Goal: Task Accomplishment & Management: Complete application form

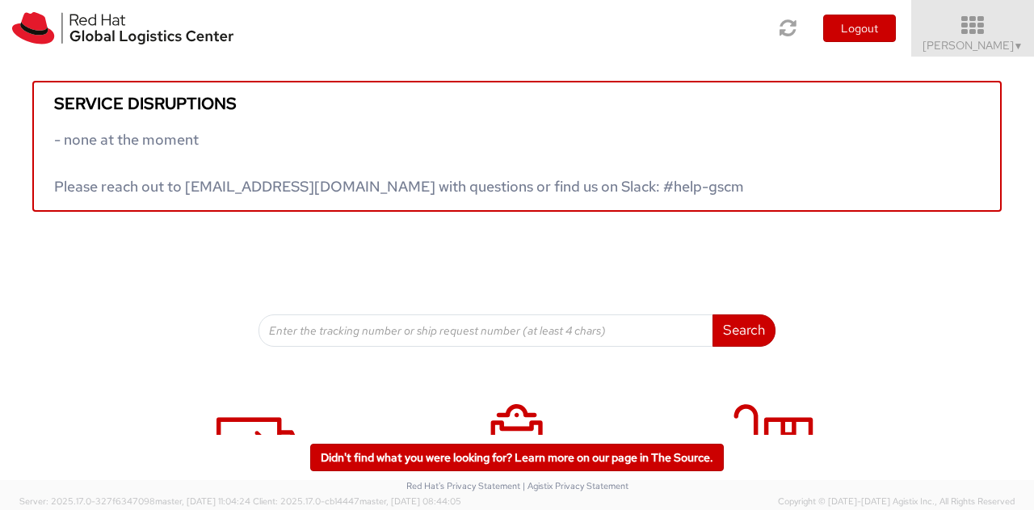
click at [1016, 46] on span "▼" at bounding box center [1019, 46] width 10 height 13
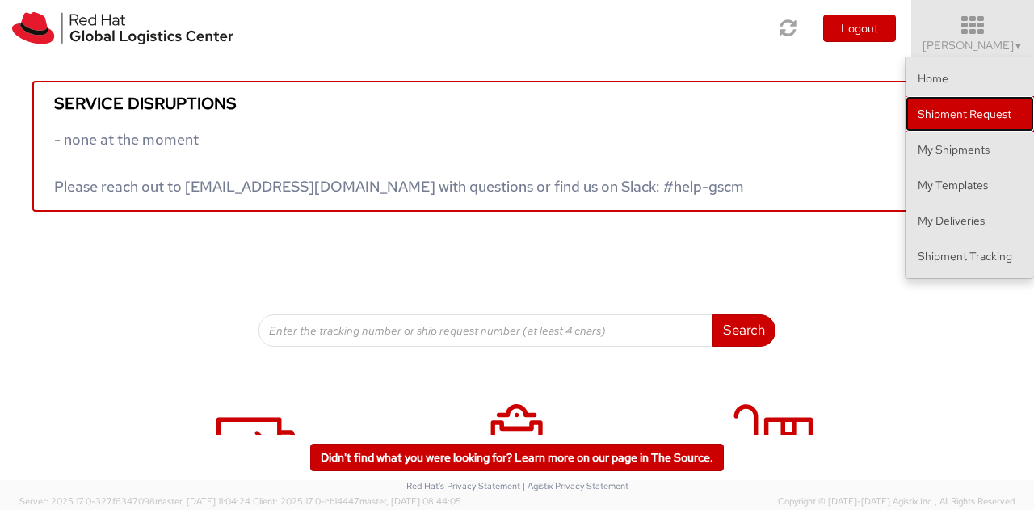
click at [976, 114] on link "Shipment Request" at bounding box center [970, 114] width 128 height 36
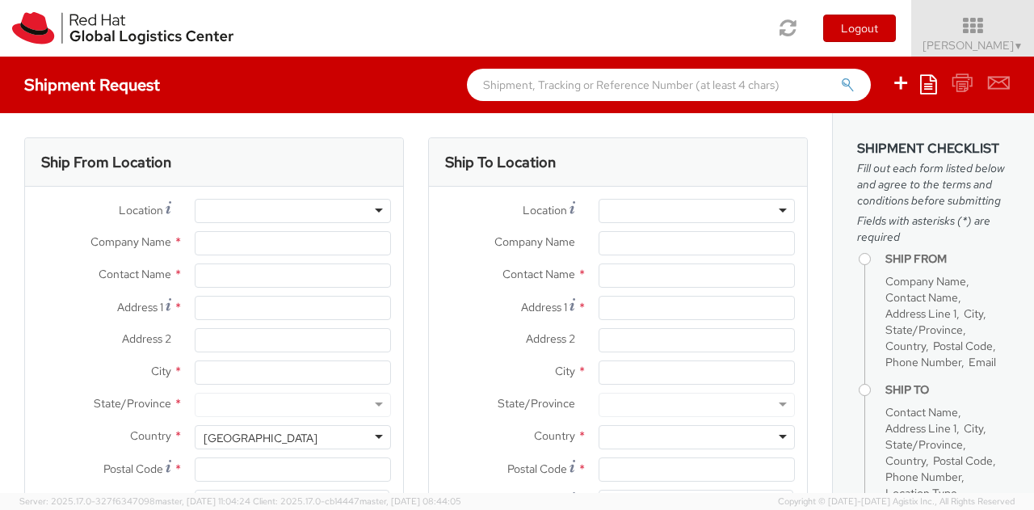
select select
select select "775"
click at [1016, 48] on span "▼" at bounding box center [1019, 46] width 10 height 13
type input "Red Hat, Inc."
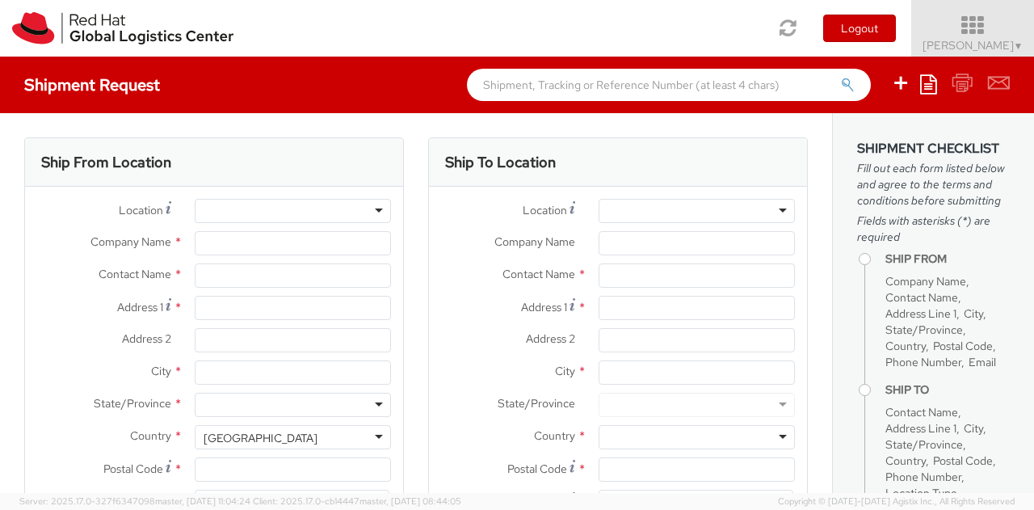
type input "[PERSON_NAME]"
type input "[STREET_ADDRESS]"
type input "Suite 800"
type input "[PERSON_NAME]"
type input "22102"
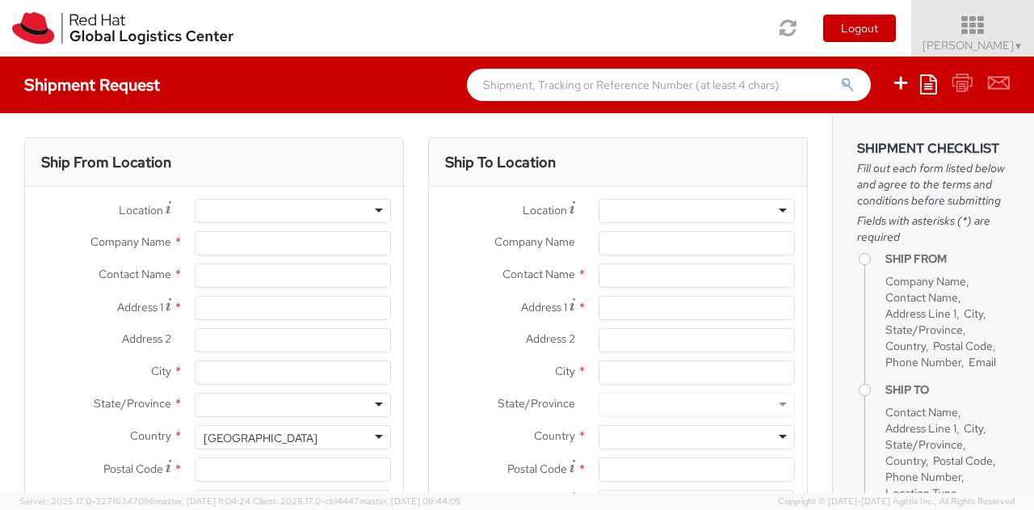
type input "19198908249"
type input "[EMAIL_ADDRESS][DOMAIN_NAME]"
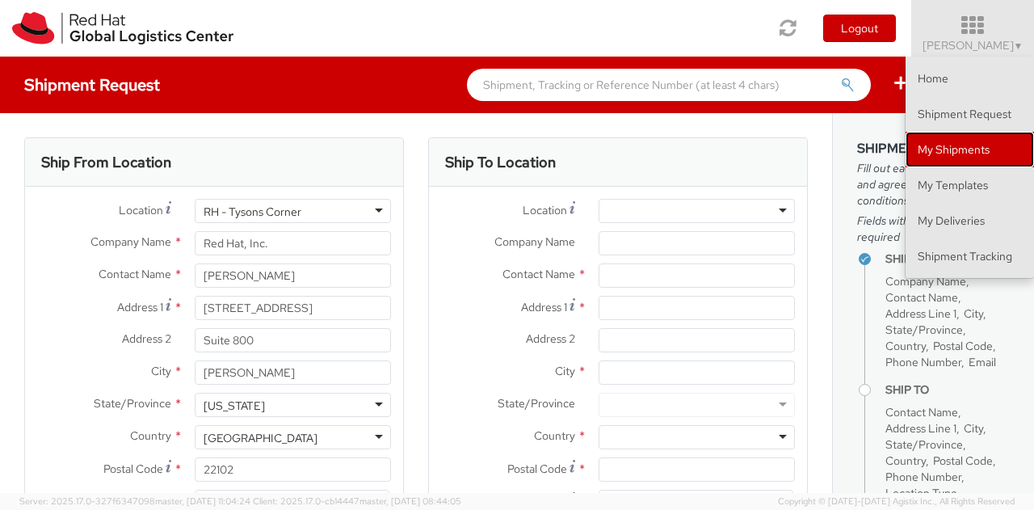
click at [962, 152] on link "My Shipments" at bounding box center [970, 150] width 128 height 36
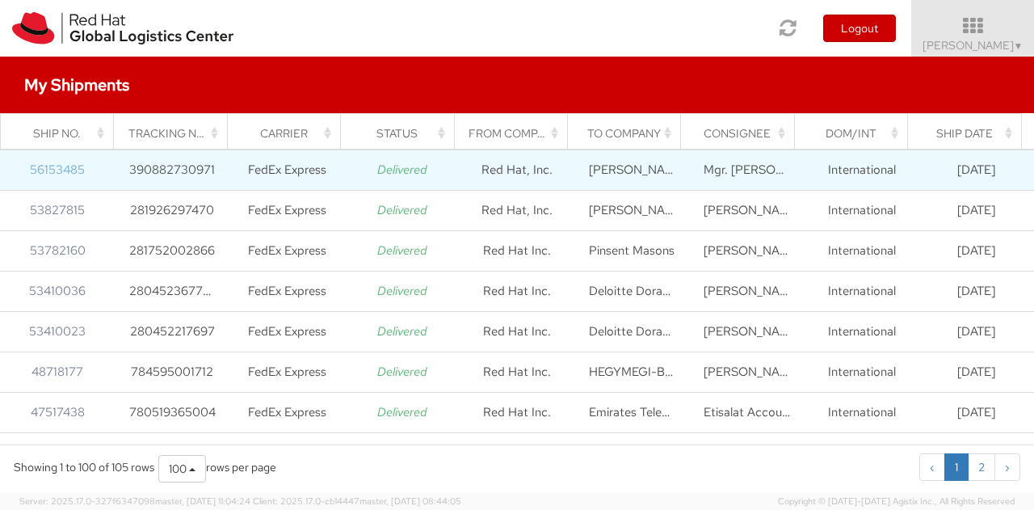
click at [58, 163] on link "56153485" at bounding box center [57, 170] width 55 height 16
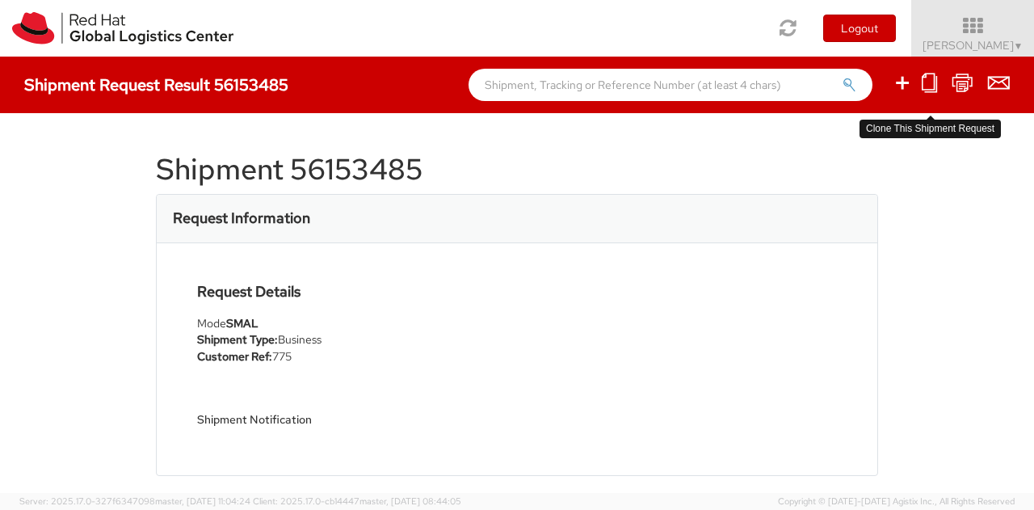
click at [928, 83] on icon at bounding box center [929, 83] width 15 height 20
select select
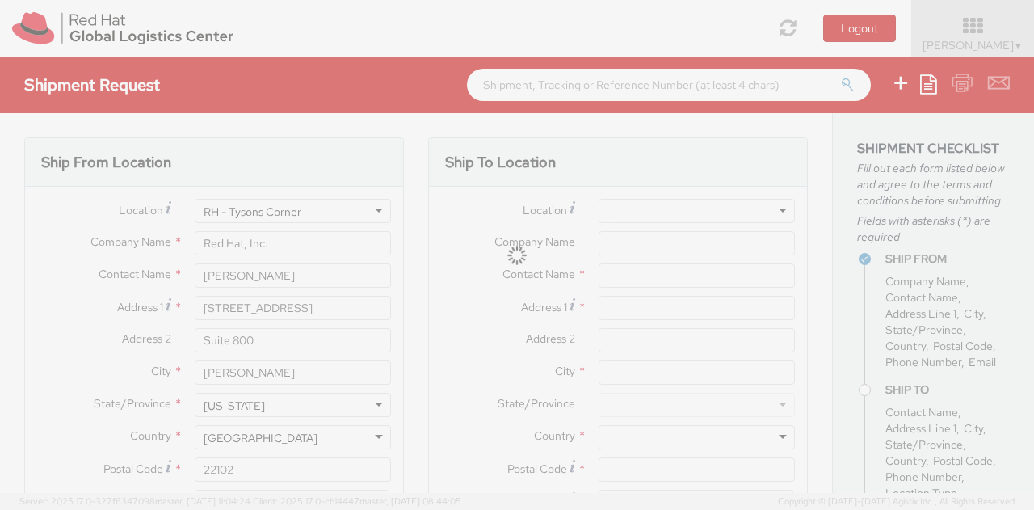
type input "[PERSON_NAME]"
type input "[STREET_ADDRESS]"
type input "RALEIGH"
type input "27601"
type input "[PHONE_NUMBER]"
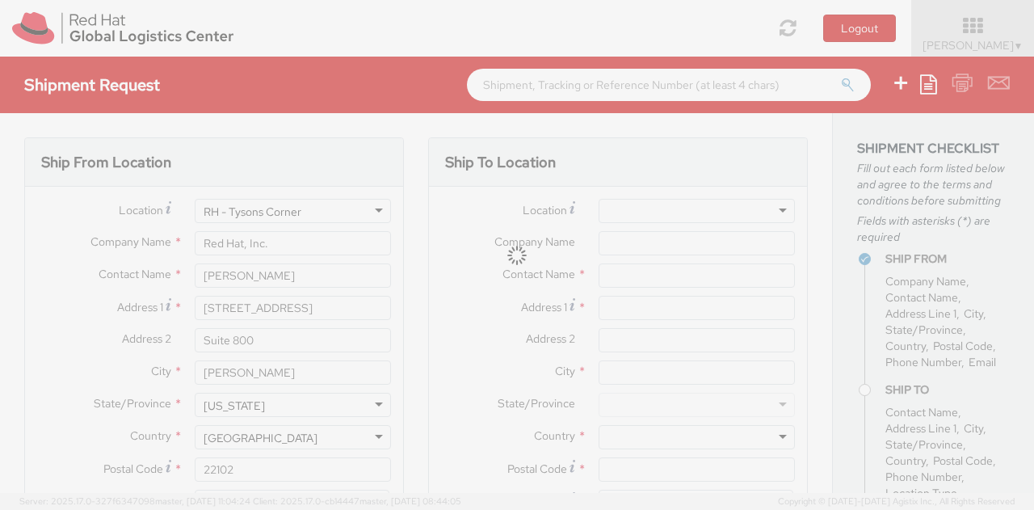
type input "[EMAIL_ADDRESS][DOMAIN_NAME]"
type input "[PERSON_NAME] & [PERSON_NAME] s.r.o."
type input "Mgr. [PERSON_NAME]"
type input "[GEOGRAPHIC_DATA]"
type input "Klimentská 1216/46"
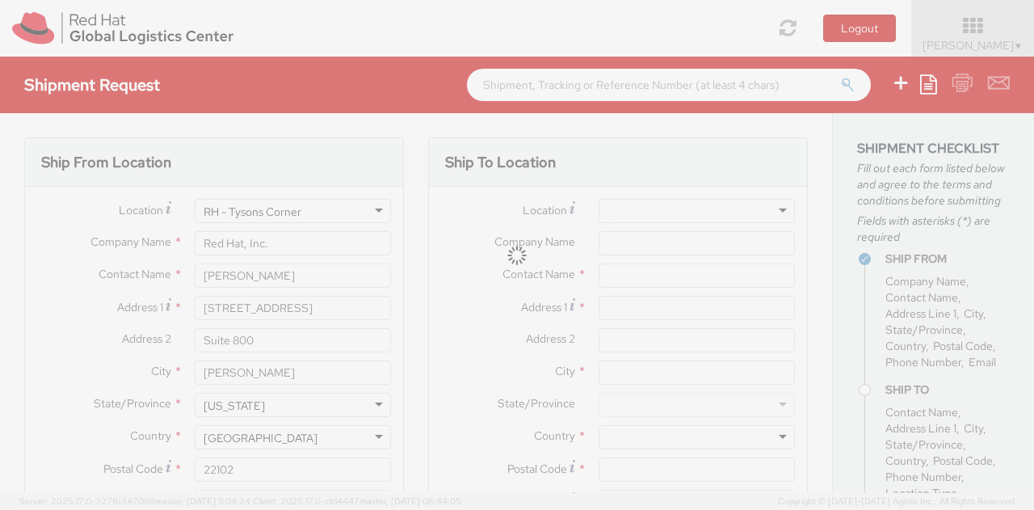
type input "[GEOGRAPHIC_DATA] 1"
type input "110 00"
type input "[PHONE_NUMBER]"
type input "[EMAIL_ADDRESS][DOMAIN_NAME], [EMAIL_ADDRESS][DOMAIN_NAME]"
type input "775"
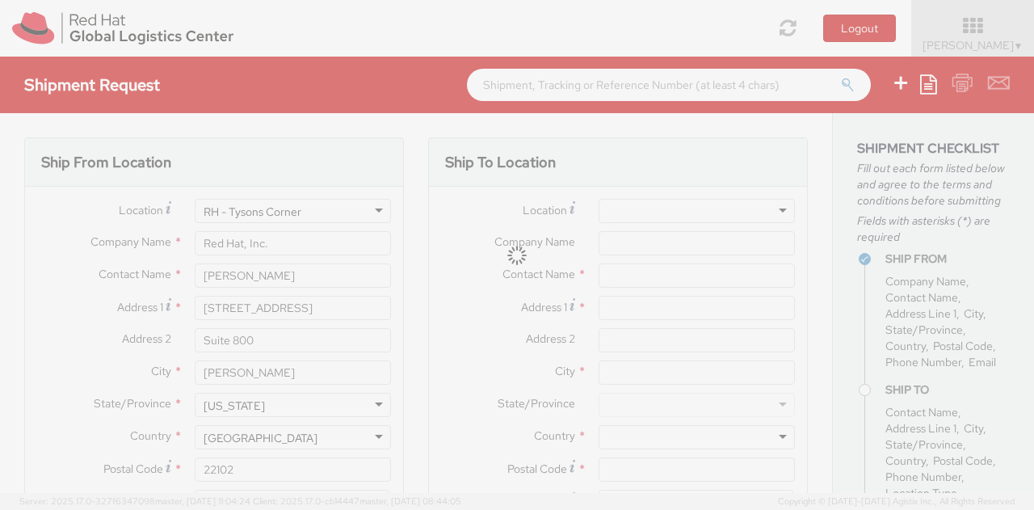
select select "DOCUMENT"
type input "1"
type input "9.5"
type input "12.5"
type input "0.25"
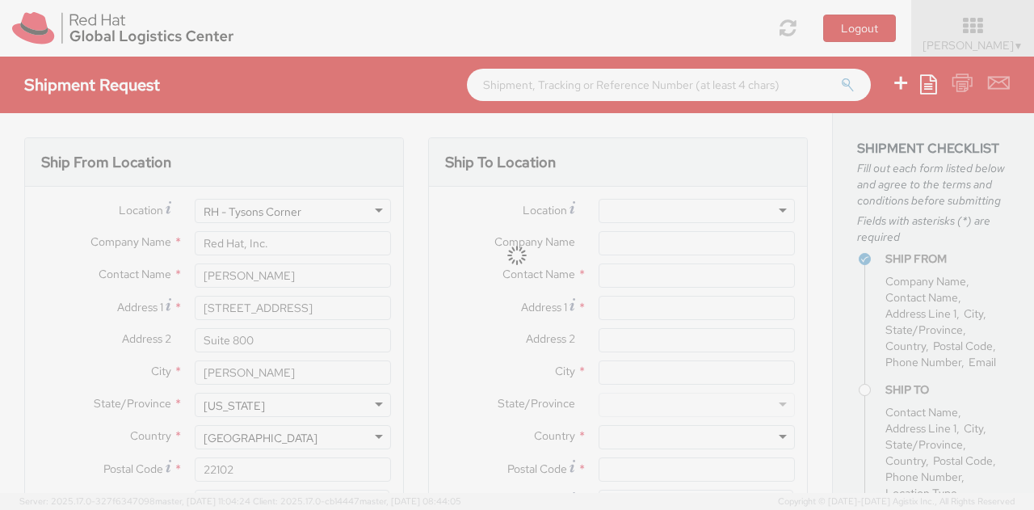
type input "1"
type input "Documents"
select select "DOCUMENT"
type input "1.00"
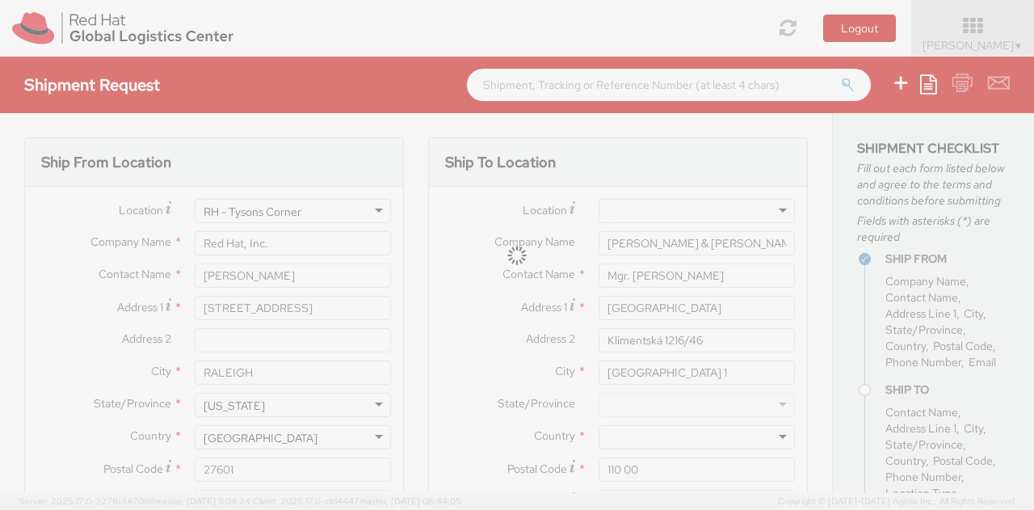
select select "775"
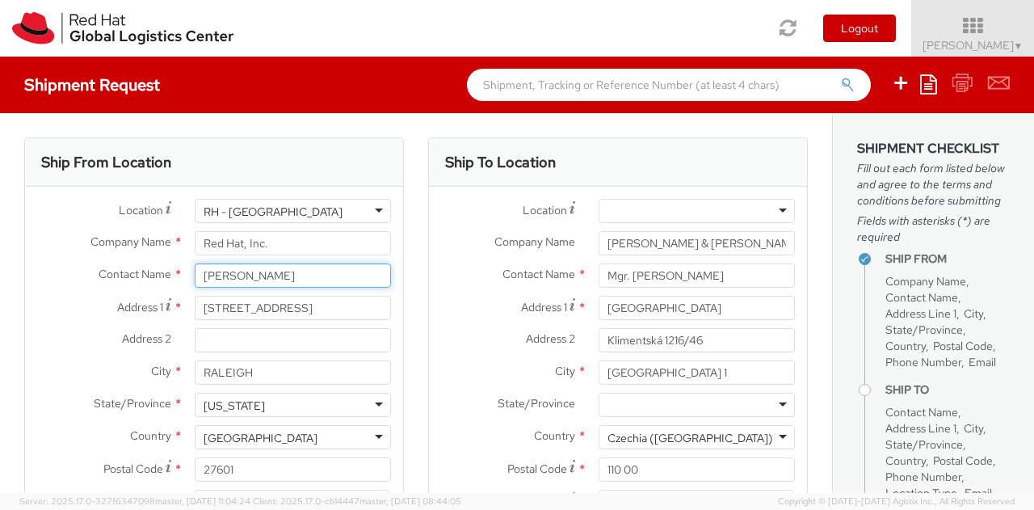
drag, startPoint x: 292, startPoint y: 277, endPoint x: 135, endPoint y: 271, distance: 156.9
click at [135, 271] on div "Contact Name * [PERSON_NAME]" at bounding box center [214, 275] width 378 height 24
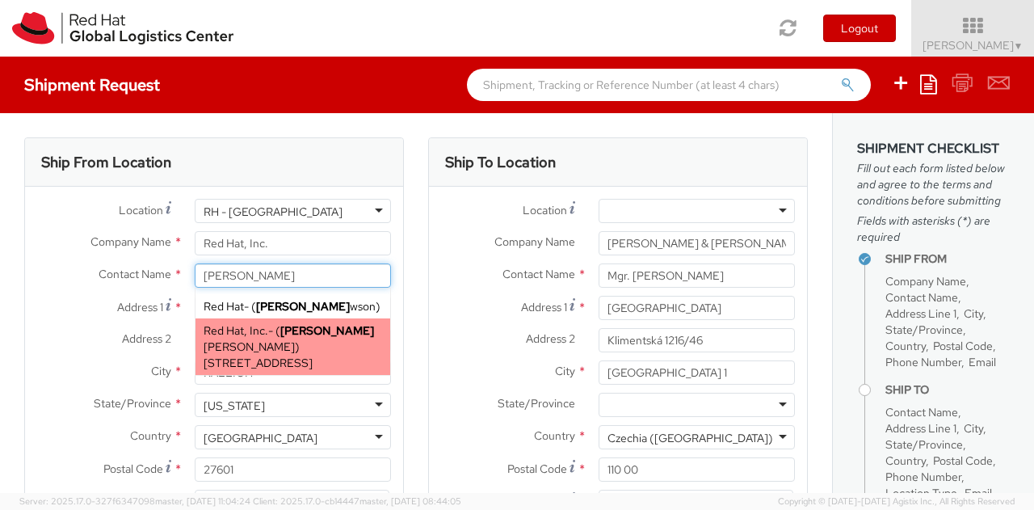
click at [330, 323] on span "[PERSON_NAME] [PERSON_NAME]" at bounding box center [289, 338] width 170 height 31
type input "[PERSON_NAME]"
type input "[EMAIL_ADDRESS][DOMAIN_NAME]"
select select
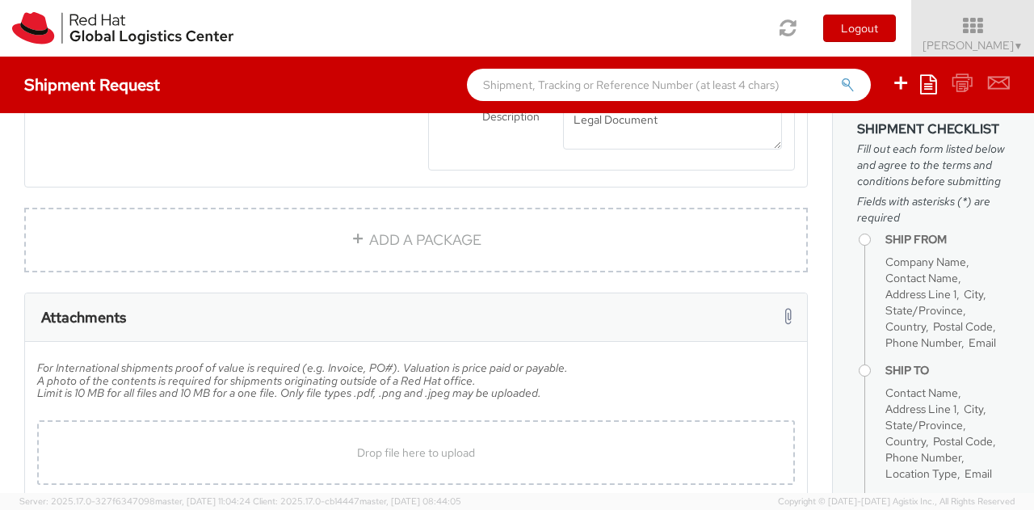
scroll to position [1242, 0]
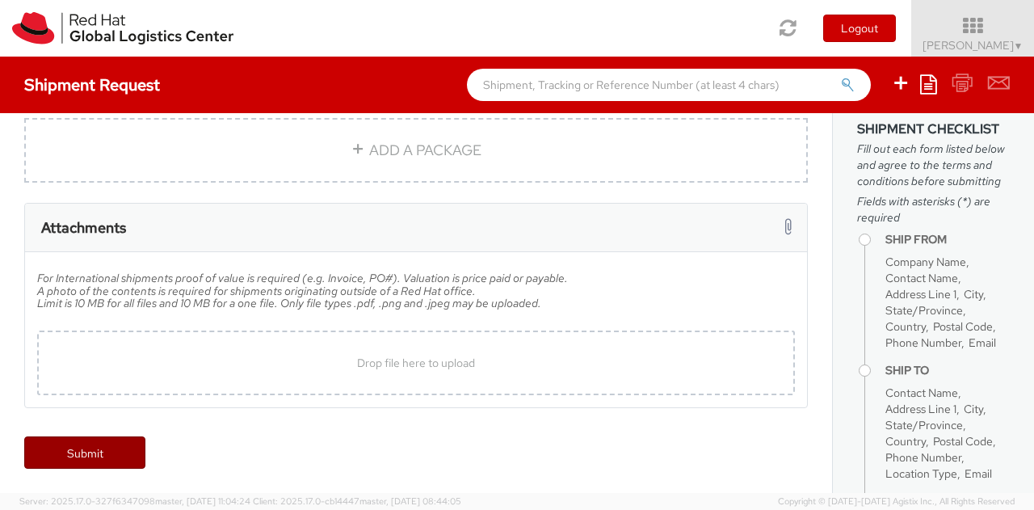
type input "[PERSON_NAME]"
click at [115, 454] on link "Submit" at bounding box center [84, 452] width 121 height 32
click at [91, 448] on link "Submit" at bounding box center [84, 452] width 121 height 32
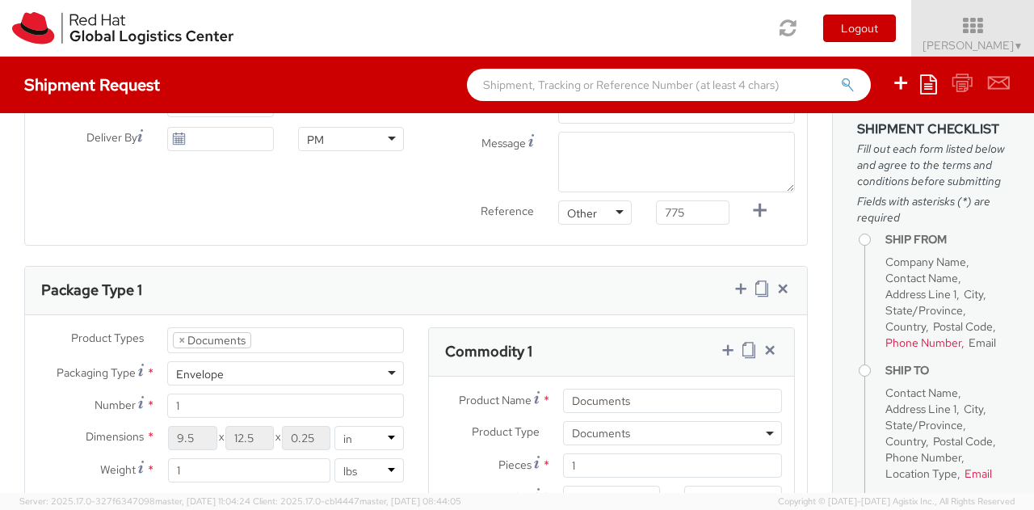
scroll to position [499, 0]
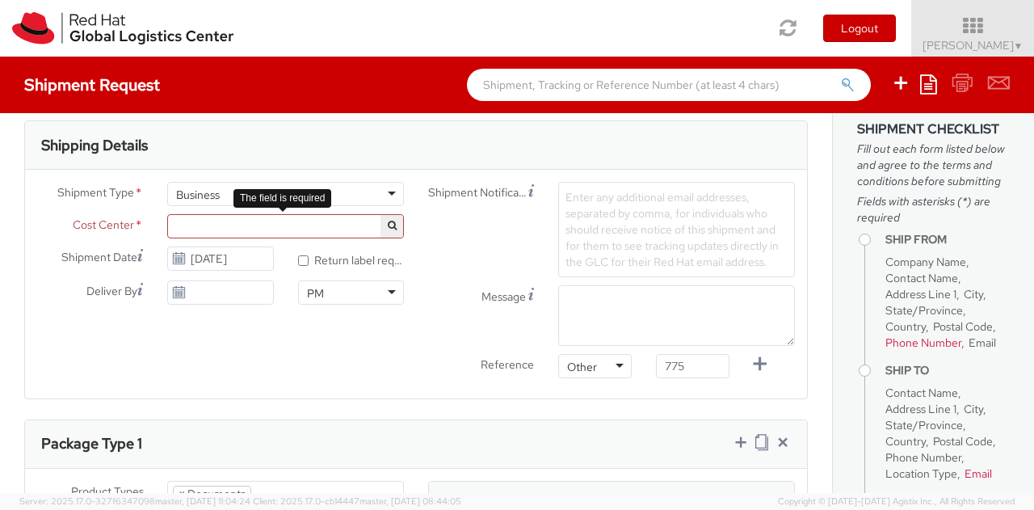
click at [271, 222] on span at bounding box center [285, 226] width 237 height 24
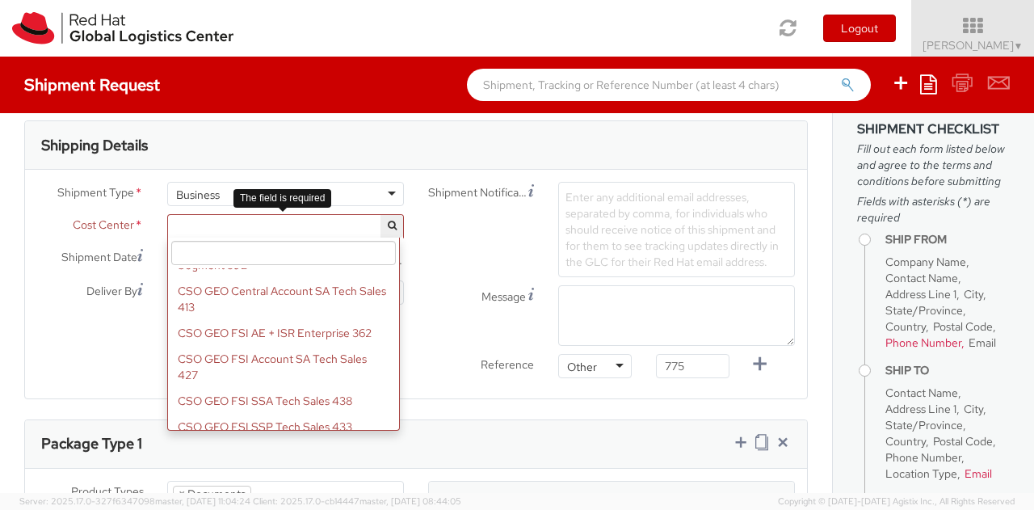
scroll to position [2907, 0]
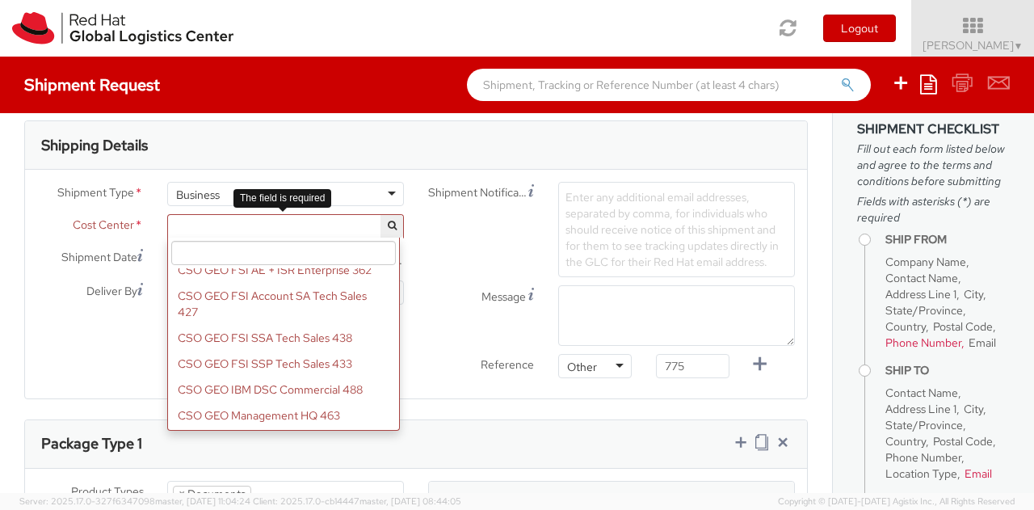
click at [322, 260] on input "search" at bounding box center [283, 253] width 225 height 24
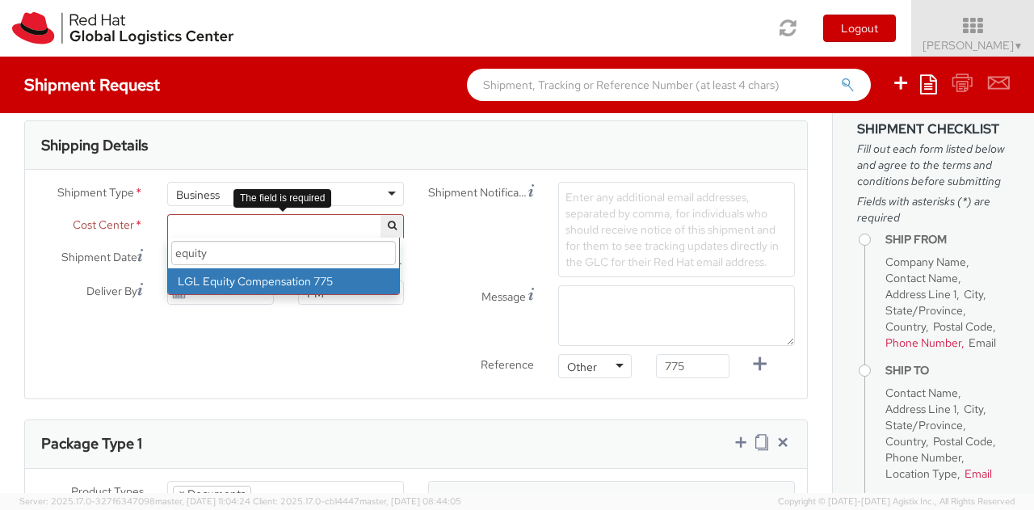
type input "equity"
select select "775"
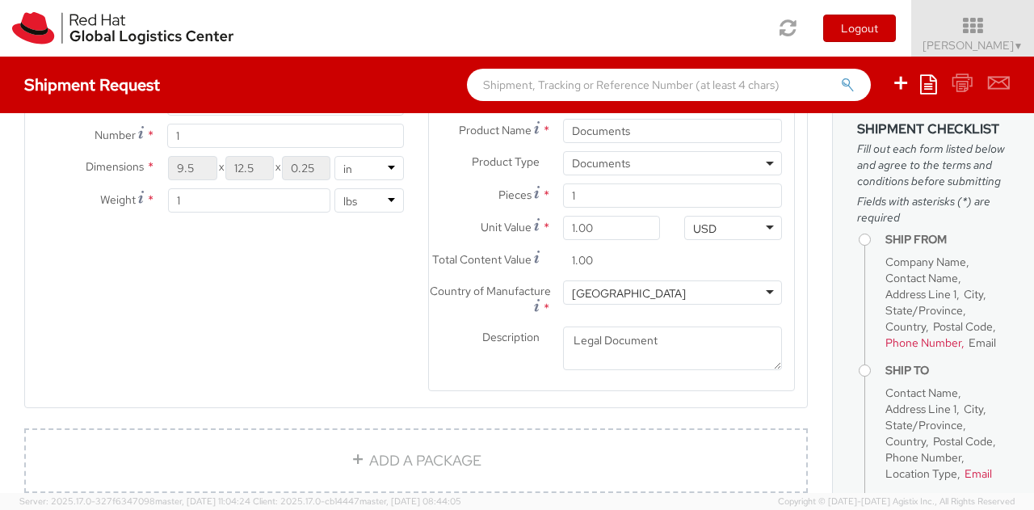
scroll to position [1242, 0]
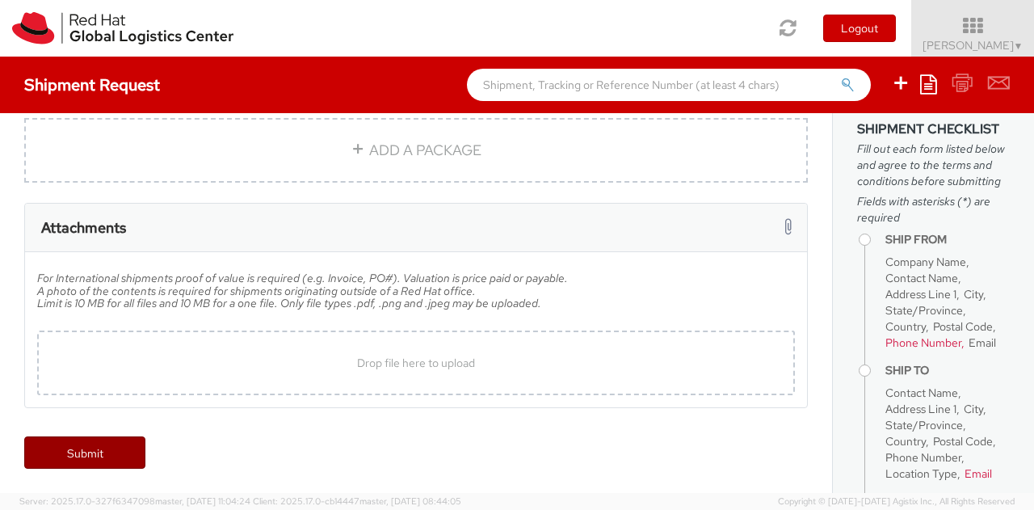
click at [100, 445] on link "Submit" at bounding box center [84, 452] width 121 height 32
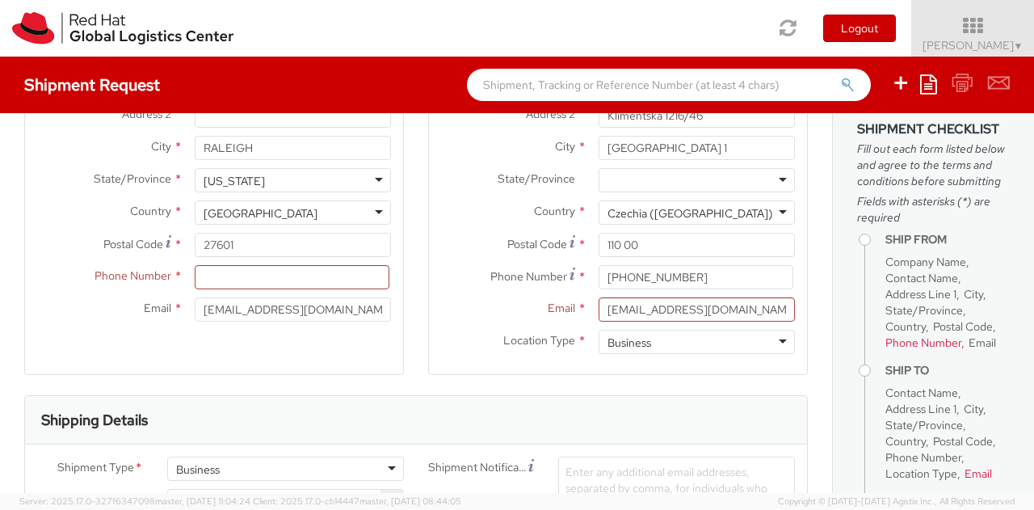
scroll to position [197, 0]
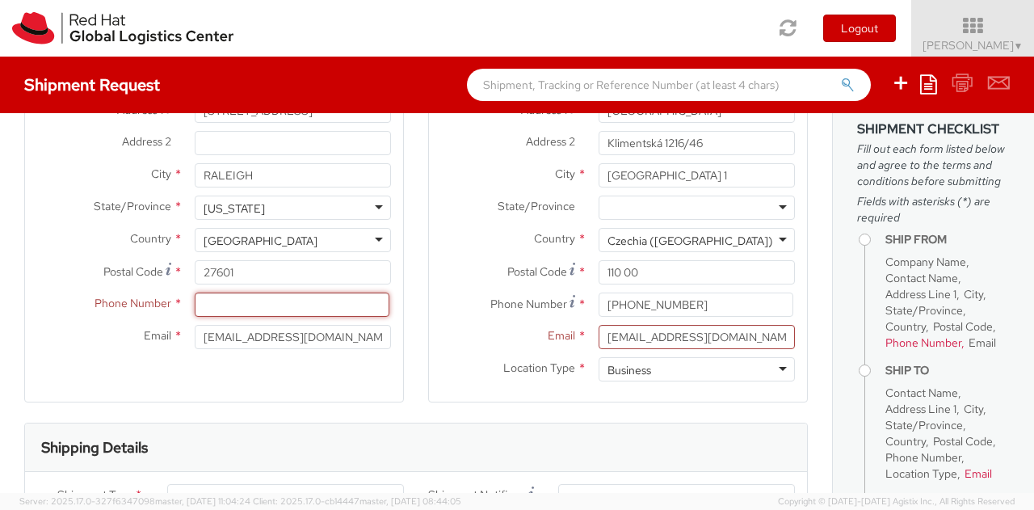
click at [296, 301] on input at bounding box center [292, 304] width 195 height 24
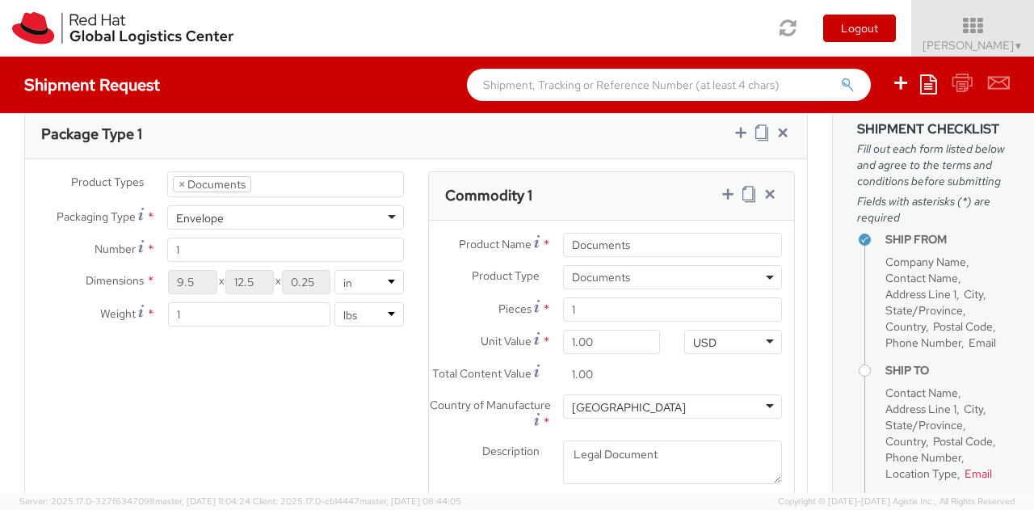
scroll to position [1242, 0]
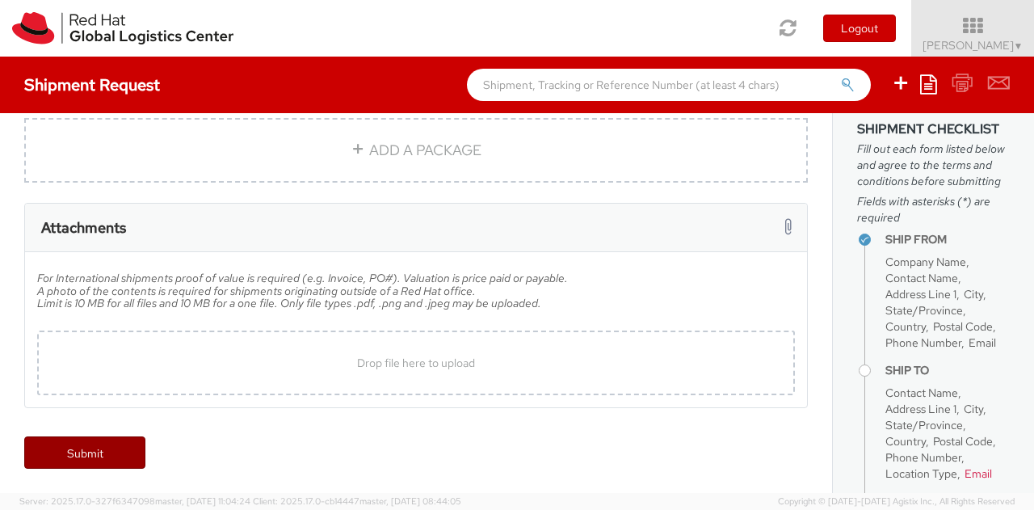
type input "4798410330"
click at [116, 460] on link "Submit" at bounding box center [84, 452] width 121 height 32
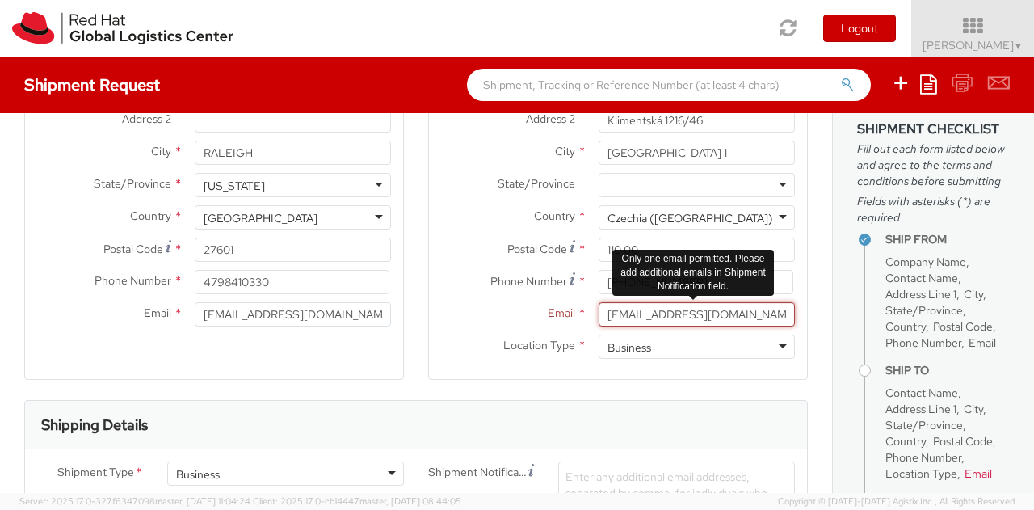
scroll to position [0, 63]
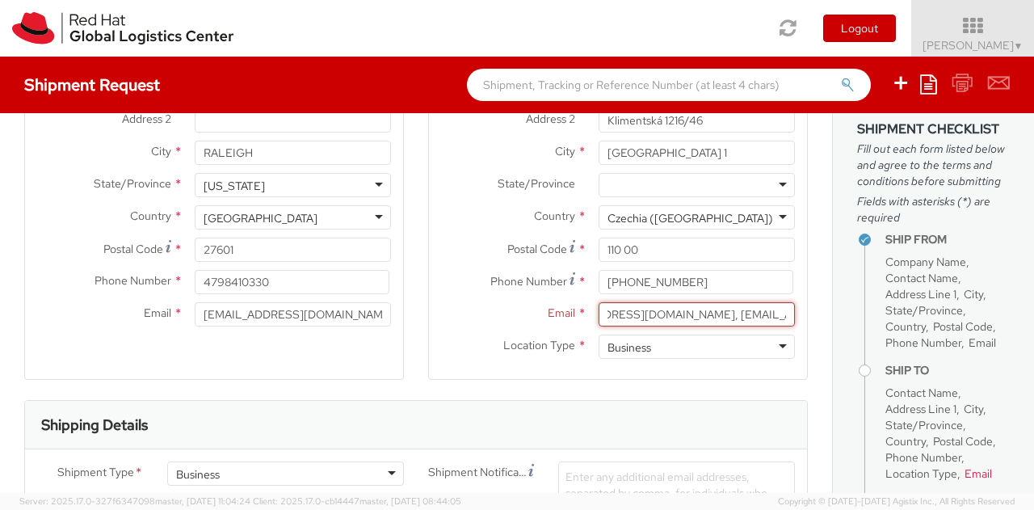
drag, startPoint x: 695, startPoint y: 317, endPoint x: 837, endPoint y: 318, distance: 142.2
click at [837, 318] on div "Ship From Location Location * [GEOGRAPHIC_DATA] - [GEOGRAPHIC_DATA] [GEOGRAPHIC…" at bounding box center [517, 303] width 1034 height 380
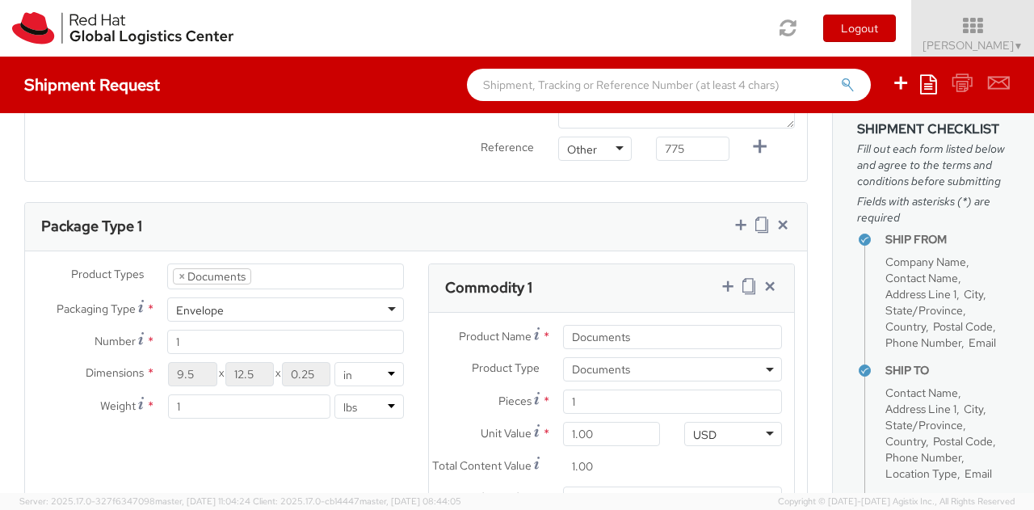
scroll to position [1242, 0]
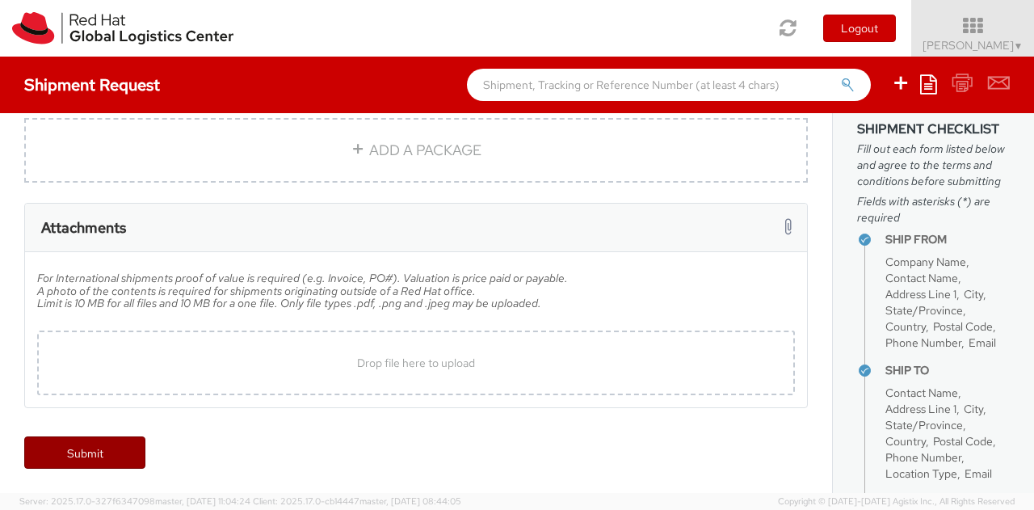
type input "[EMAIL_ADDRESS][DOMAIN_NAME]"
click at [82, 450] on link "Submit" at bounding box center [84, 452] width 121 height 32
